Goal: Task Accomplishment & Management: Manage account settings

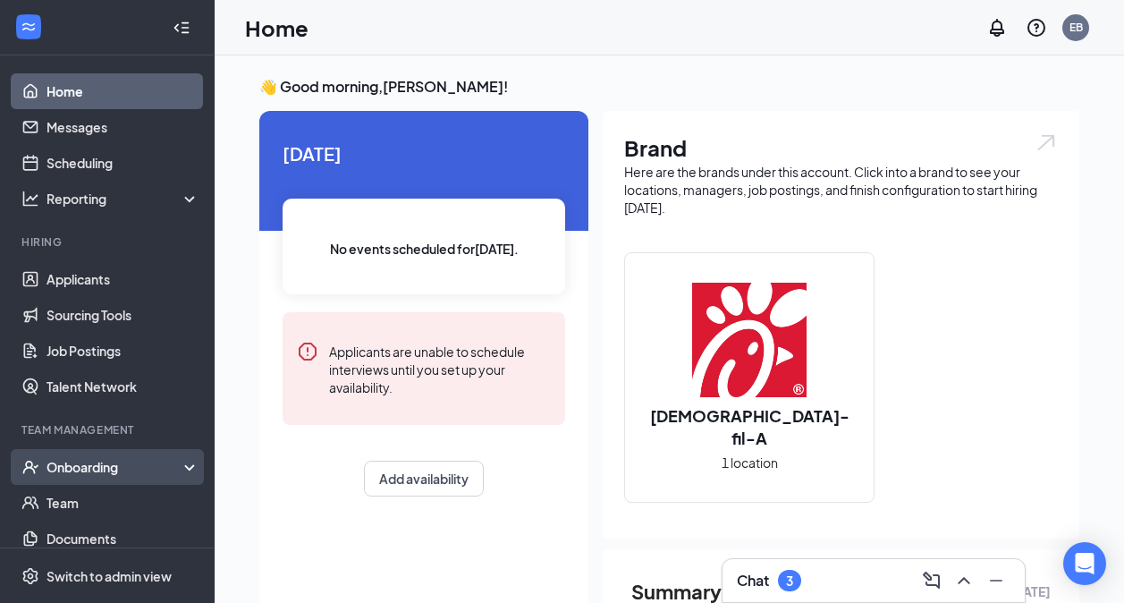
click at [112, 457] on div "Onboarding" at bounding box center [107, 467] width 215 height 36
click at [123, 494] on link "Overview" at bounding box center [123, 503] width 153 height 36
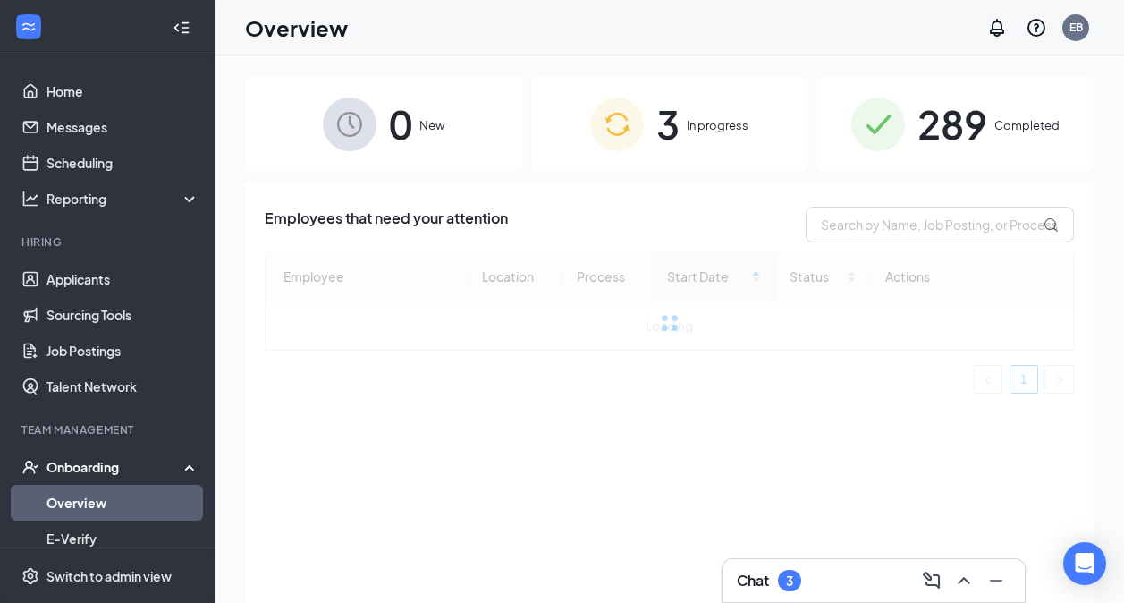
click at [712, 158] on div "3 In progress" at bounding box center [669, 124] width 277 height 94
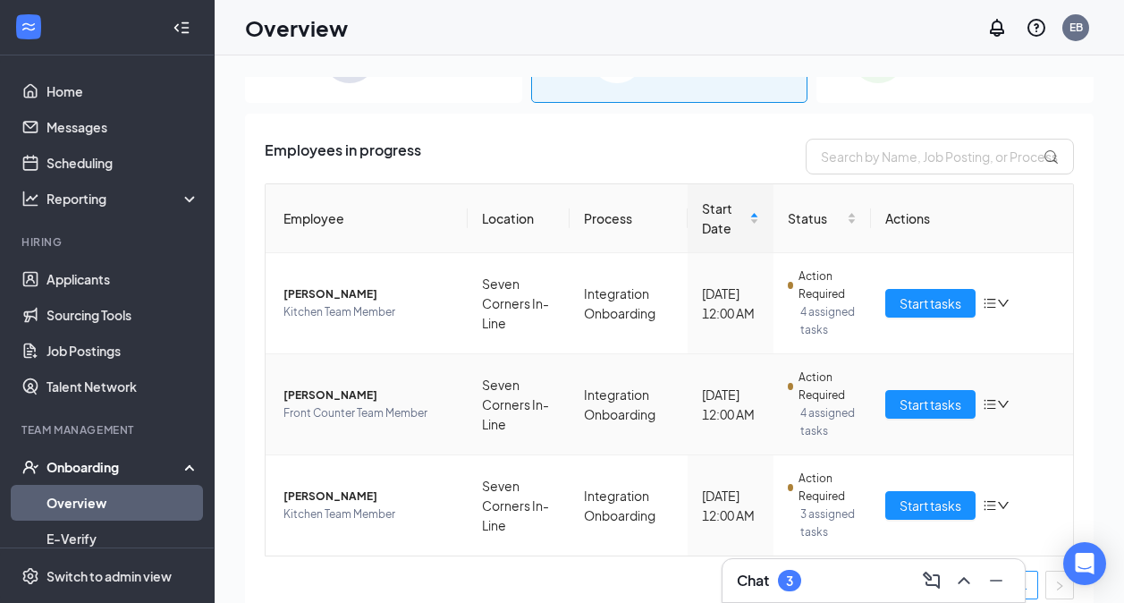
scroll to position [74, 0]
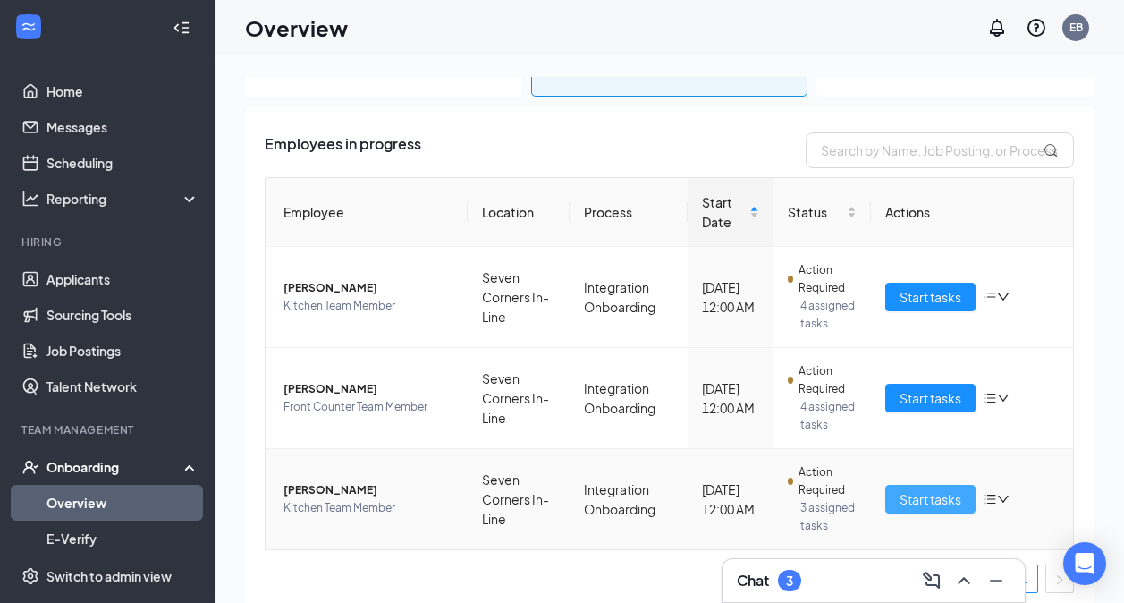
click at [906, 494] on span "Start tasks" at bounding box center [931, 499] width 62 height 20
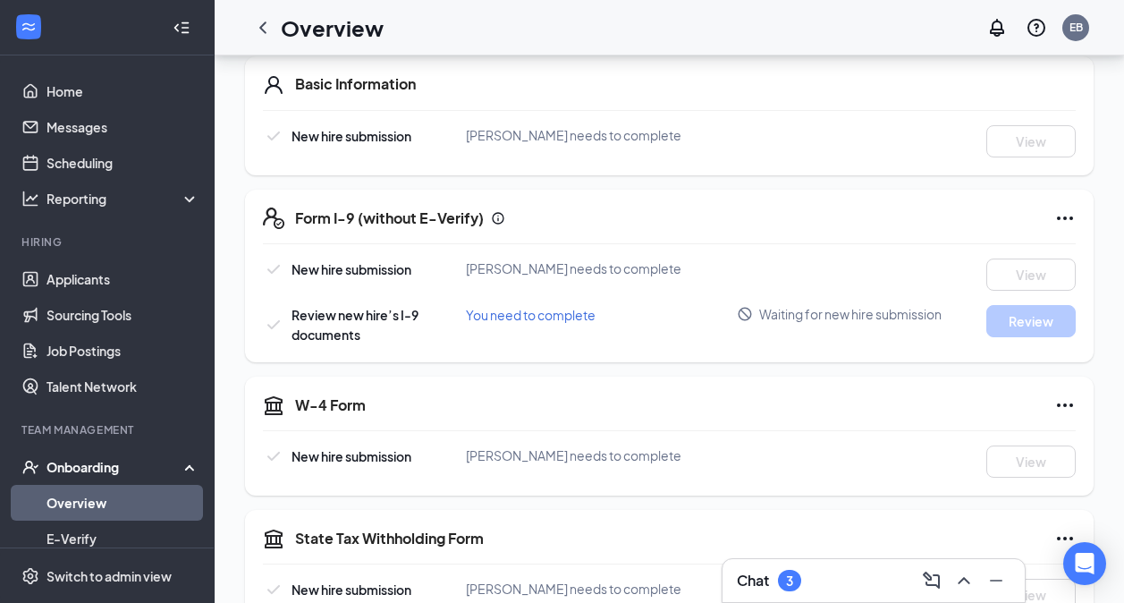
scroll to position [278, 0]
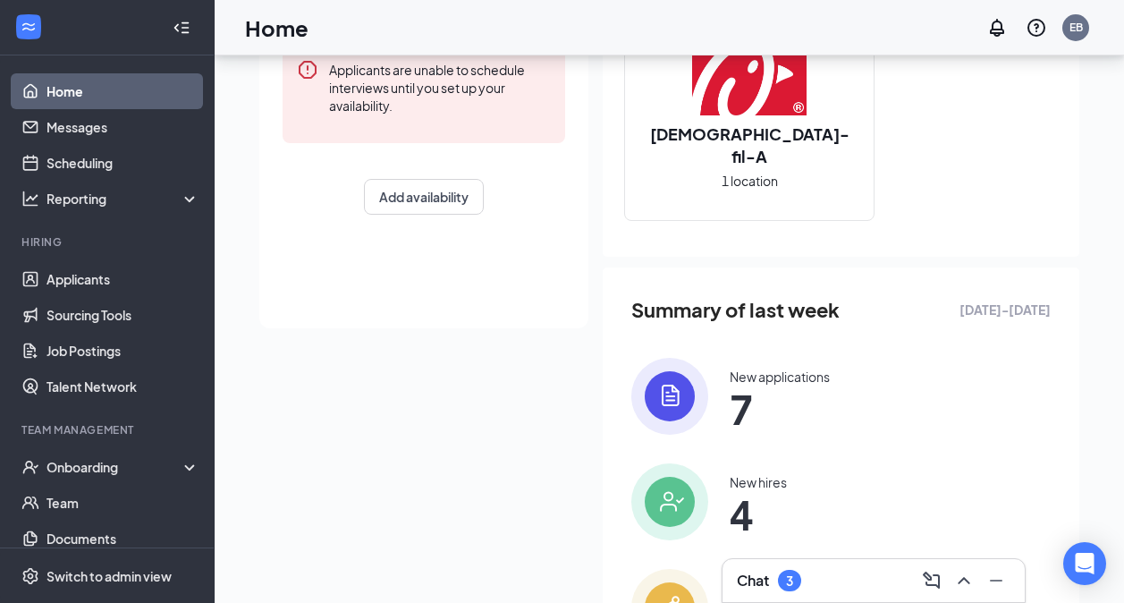
scroll to position [284, 0]
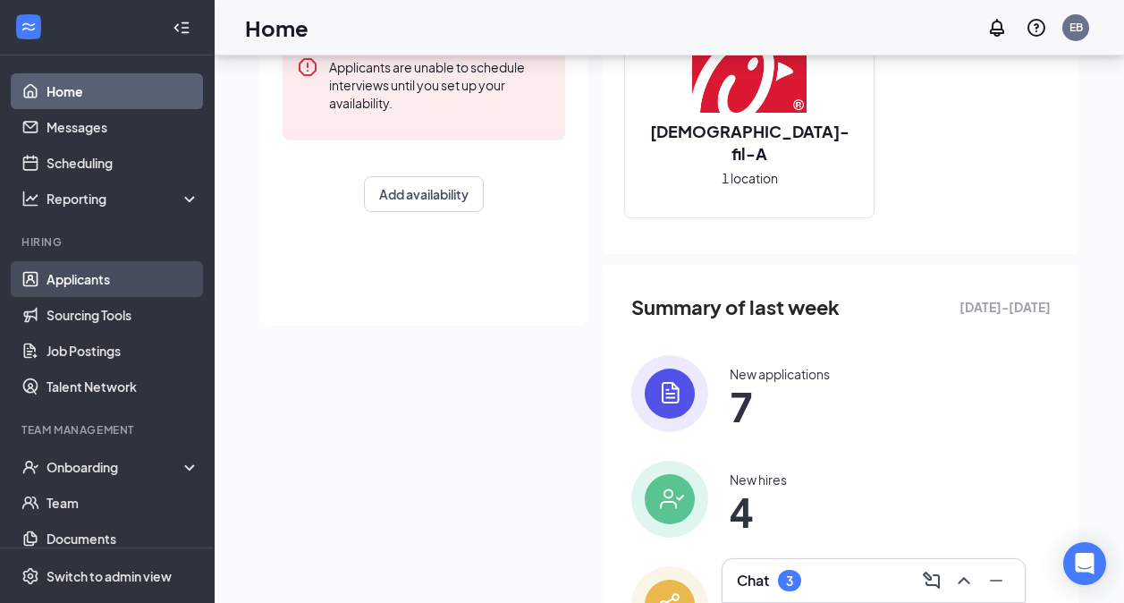
click at [76, 269] on link "Applicants" at bounding box center [123, 279] width 153 height 36
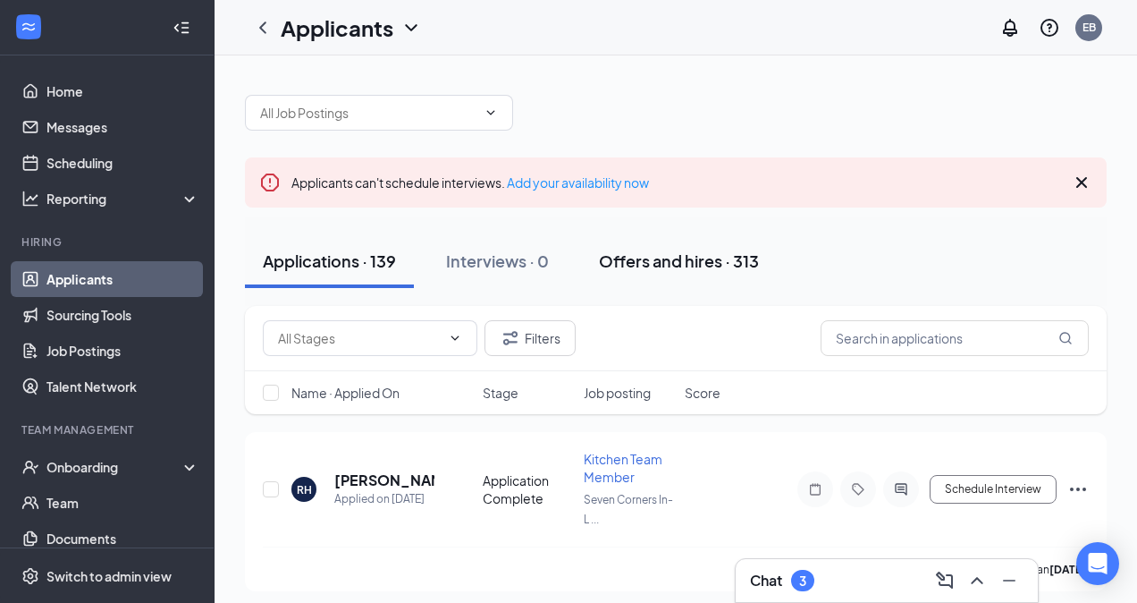
click at [665, 275] on button "Offers and hires · 313" at bounding box center [679, 261] width 196 height 54
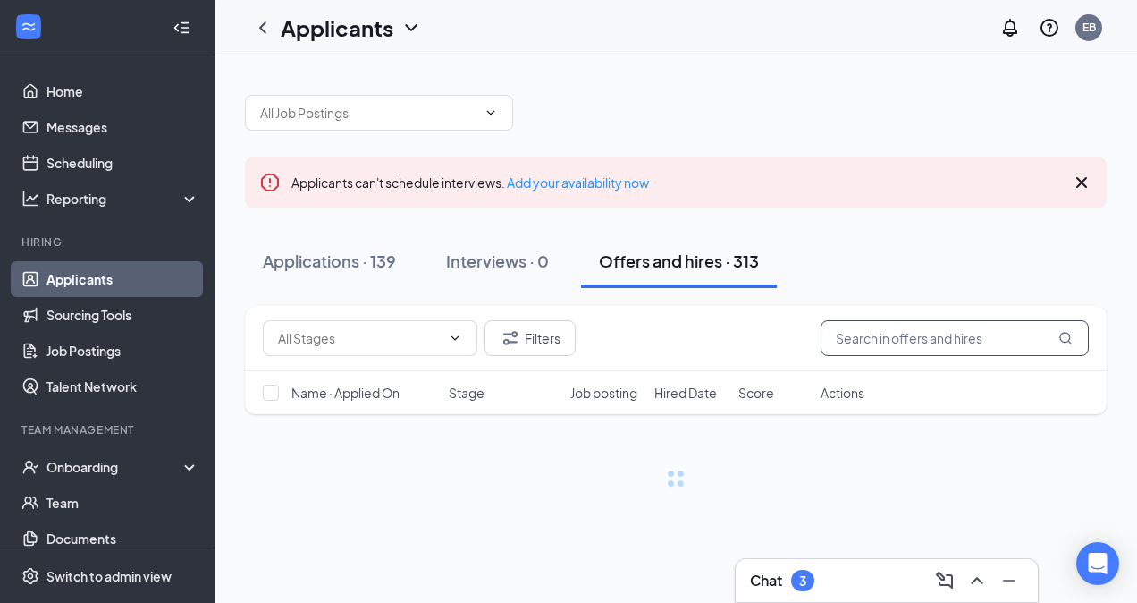
click at [901, 326] on input "text" at bounding box center [955, 338] width 268 height 36
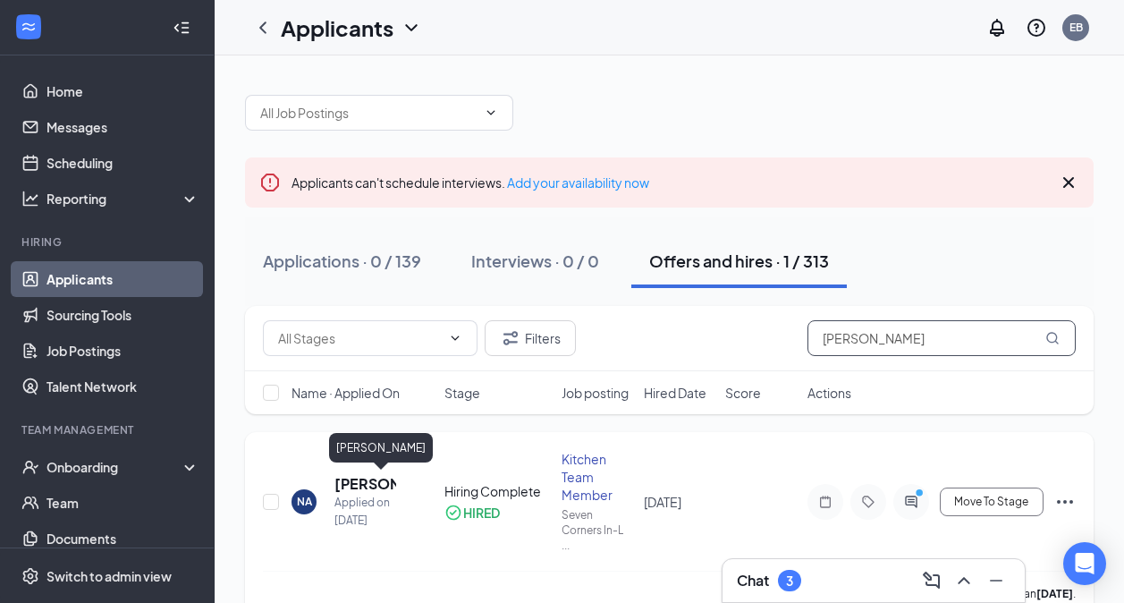
type input "[PERSON_NAME]"
click at [376, 485] on h5 "[PERSON_NAME]" at bounding box center [365, 484] width 62 height 20
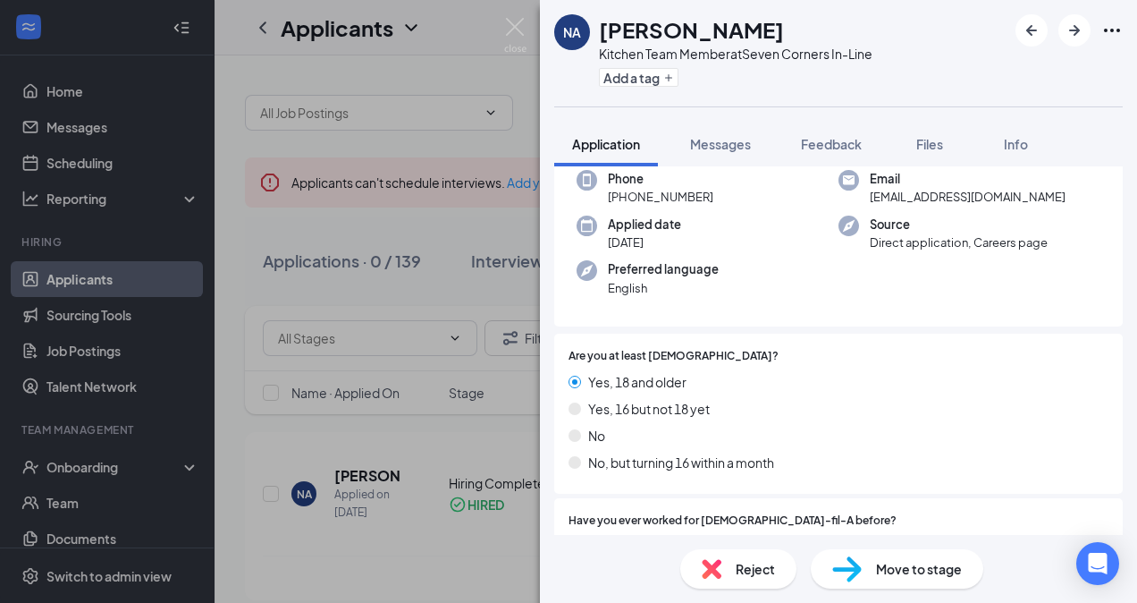
scroll to position [96, 0]
click at [943, 141] on span "Files" at bounding box center [930, 144] width 27 height 16
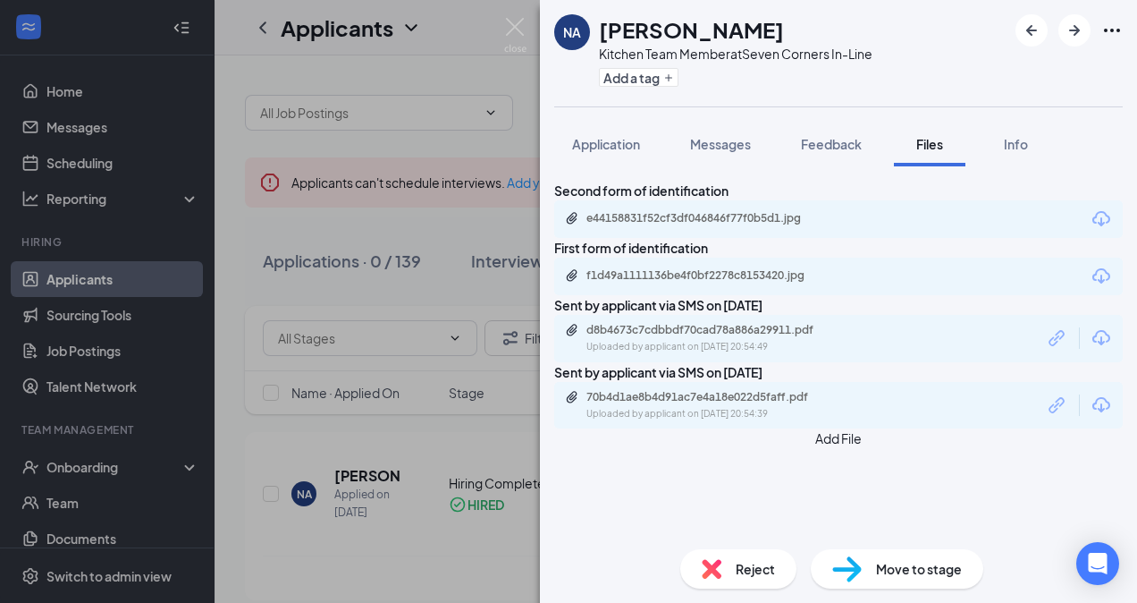
click at [724, 295] on div "f1d49a1111136be4f0bf2278c8153420.jpg" at bounding box center [838, 277] width 569 height 38
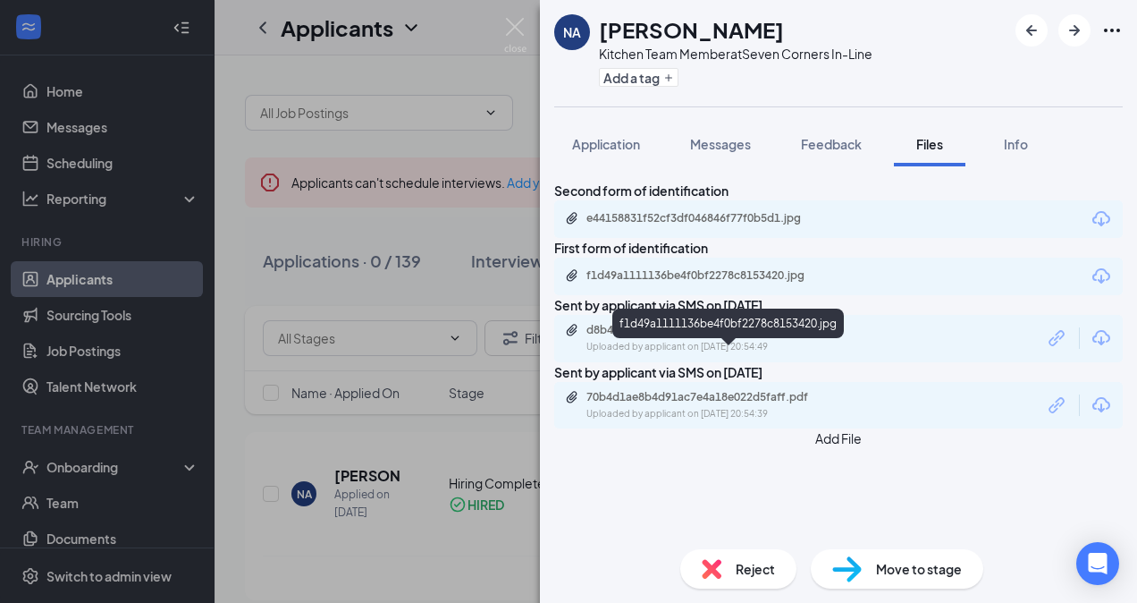
click at [724, 283] on div "f1d49a1111136be4f0bf2278c8153420.jpg" at bounding box center [712, 275] width 250 height 14
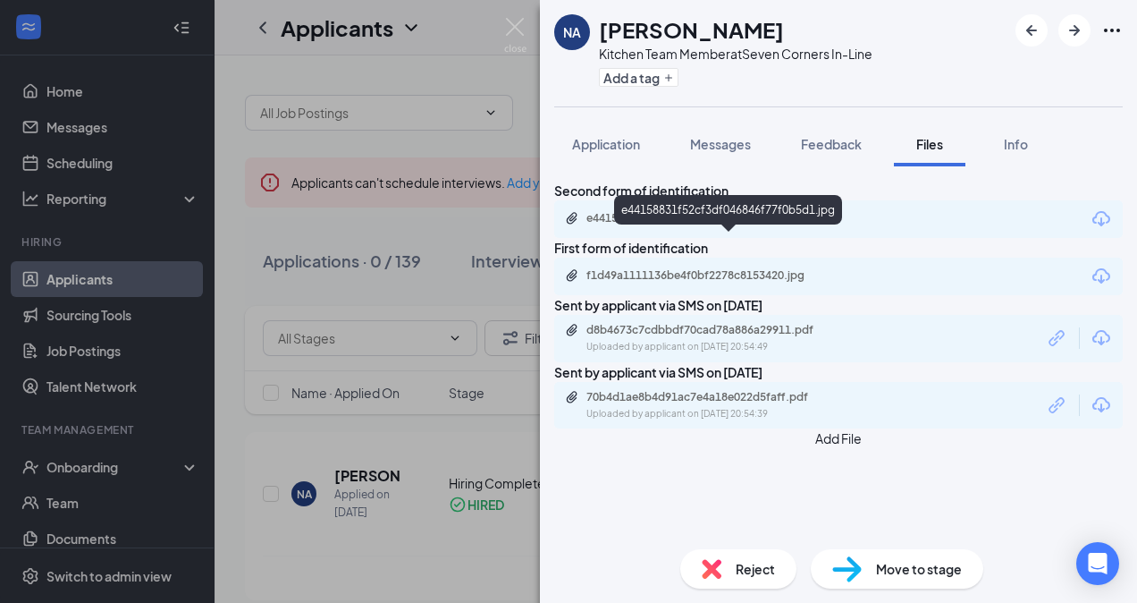
click at [716, 225] on div "e44158831f52cf3df046846f77f0b5d1.jpg" at bounding box center [712, 218] width 250 height 14
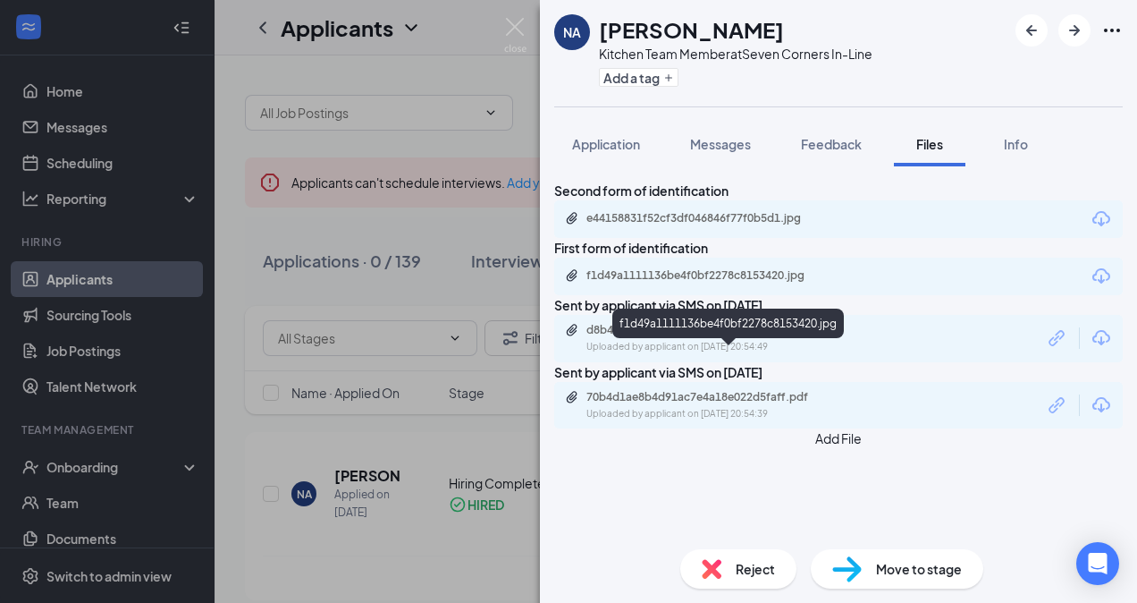
click at [723, 283] on div "f1d49a1111136be4f0bf2278c8153420.jpg" at bounding box center [712, 275] width 250 height 14
